Goal: Obtain resource: Obtain resource

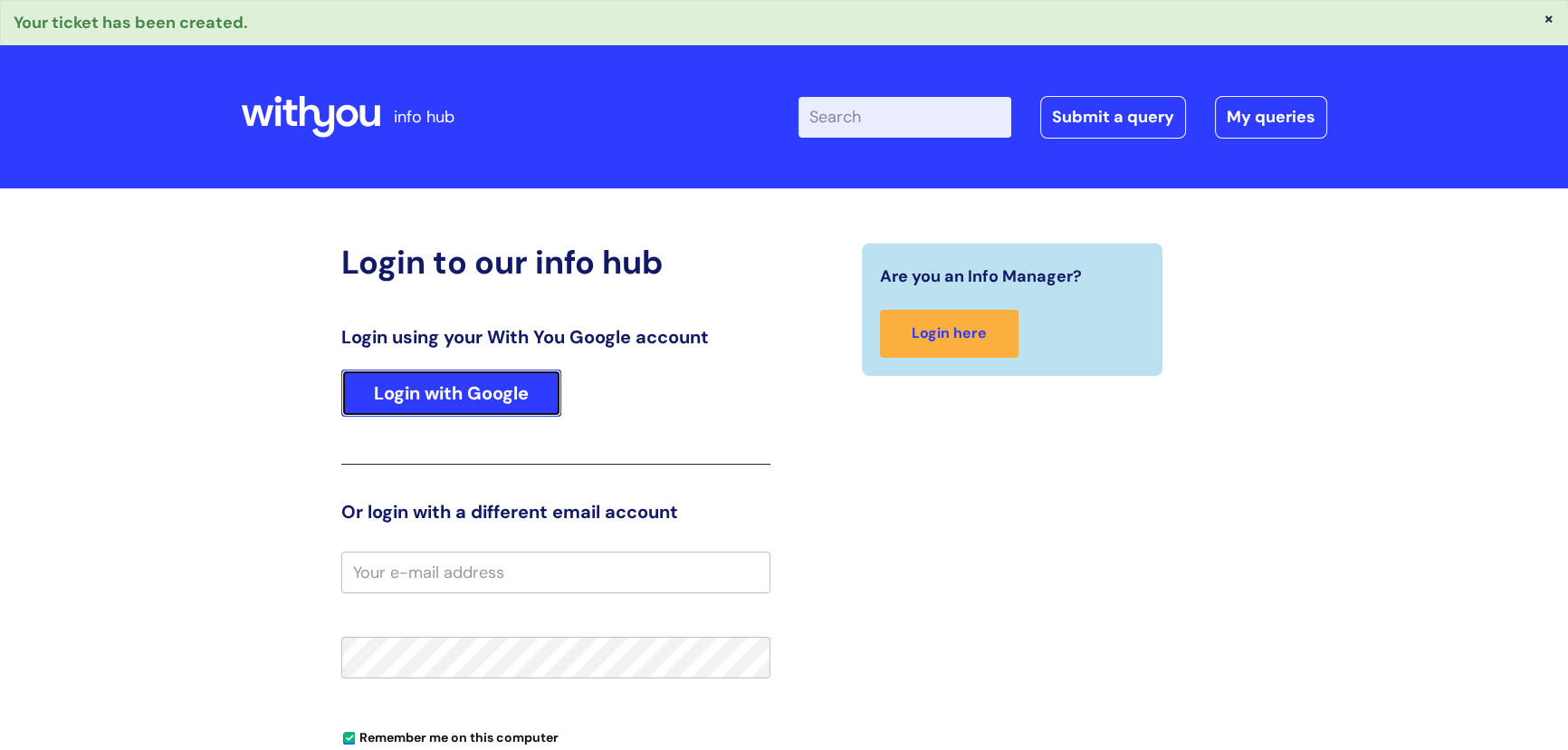
click at [455, 390] on link "Login with Google" at bounding box center [452, 393] width 220 height 47
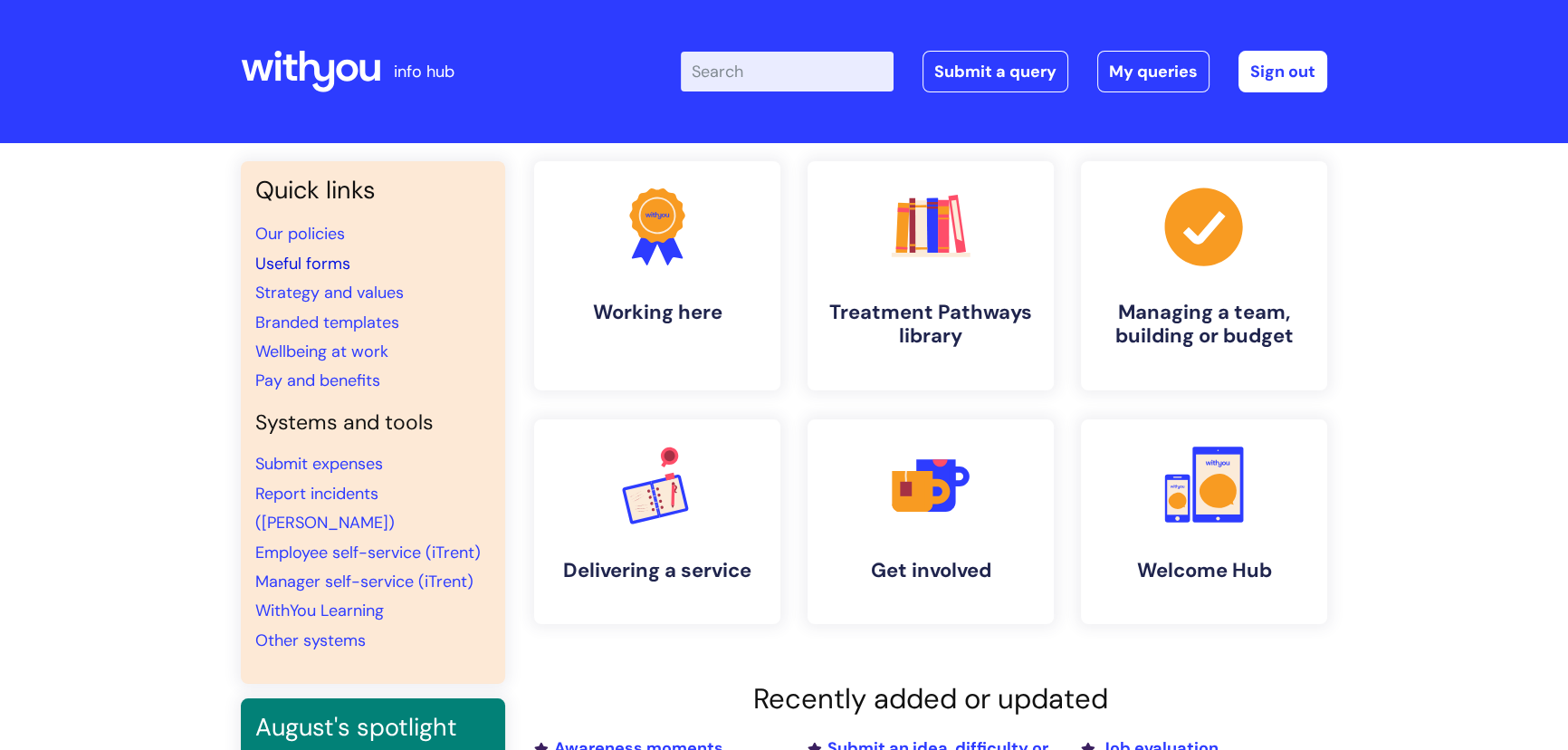
click at [308, 264] on link "Useful forms" at bounding box center [303, 264] width 95 height 22
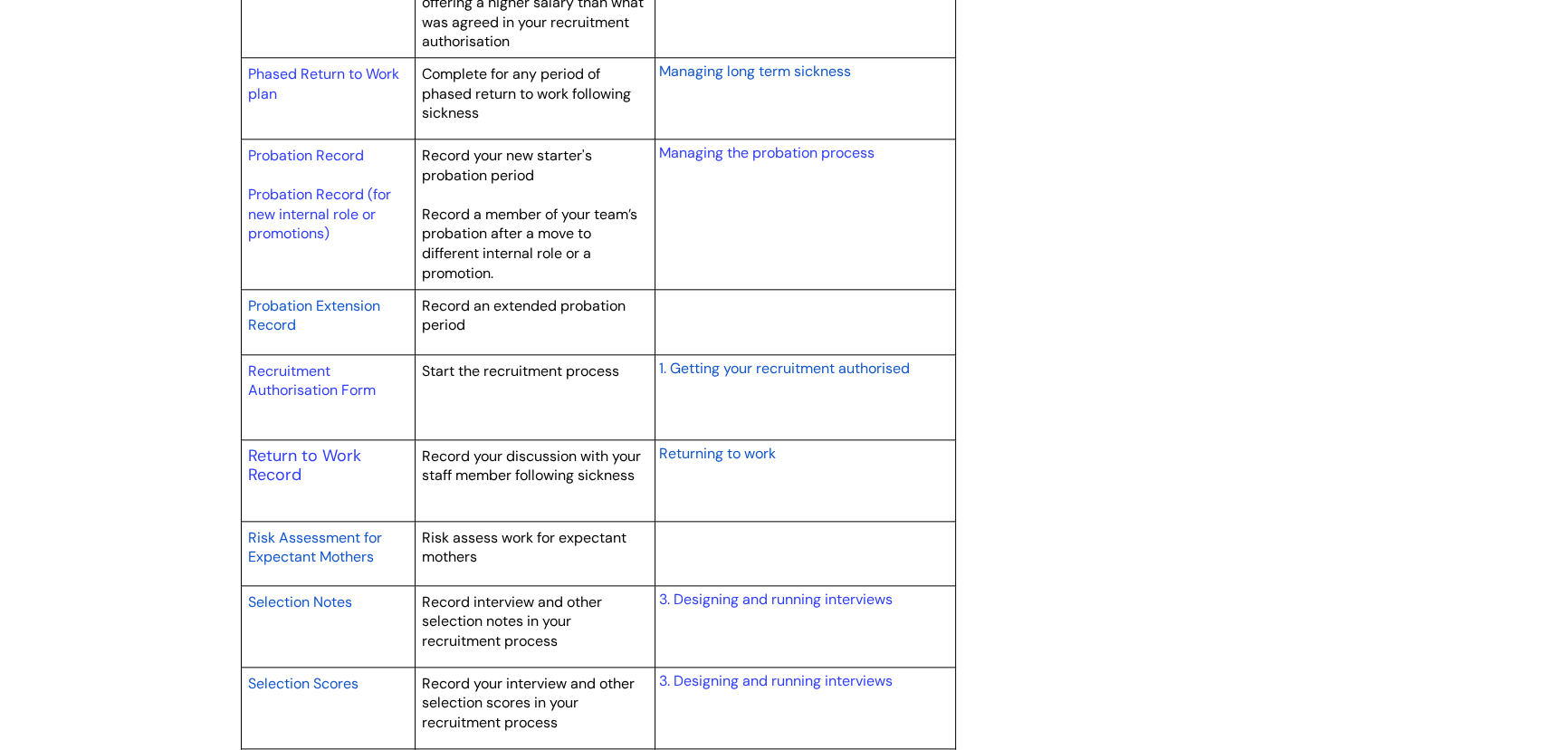
scroll to position [2551, 0]
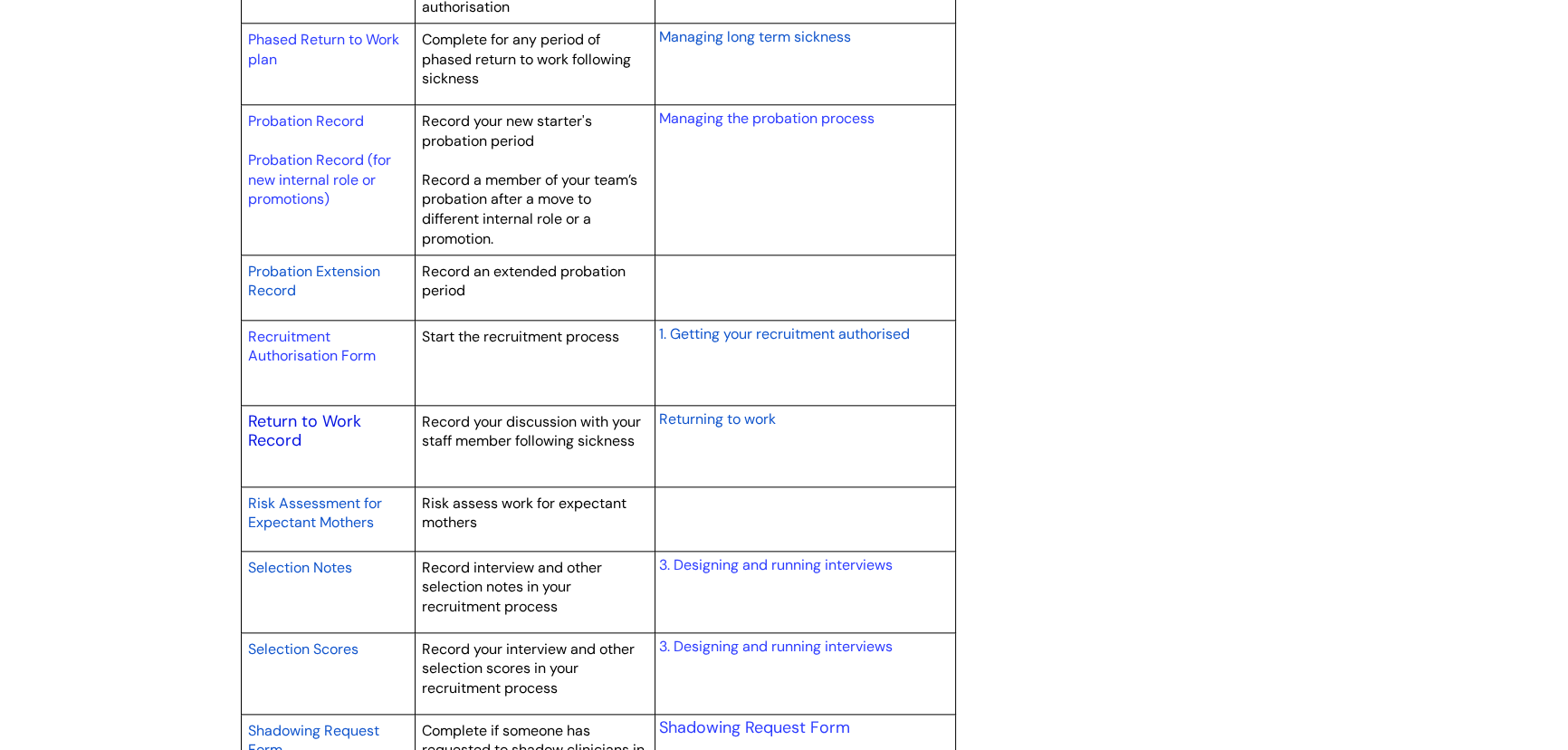
click at [336, 420] on link "Return to Work Record" at bounding box center [304, 431] width 113 height 42
